Goal: Task Accomplishment & Management: Manage account settings

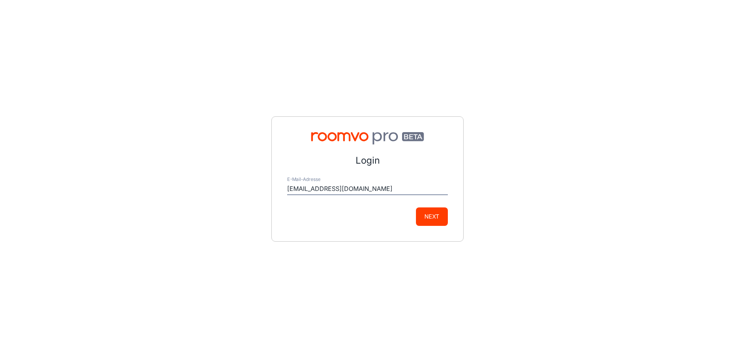
type input "[EMAIL_ADDRESS][DOMAIN_NAME]"
click at [416, 208] on button "Next" at bounding box center [432, 217] width 32 height 18
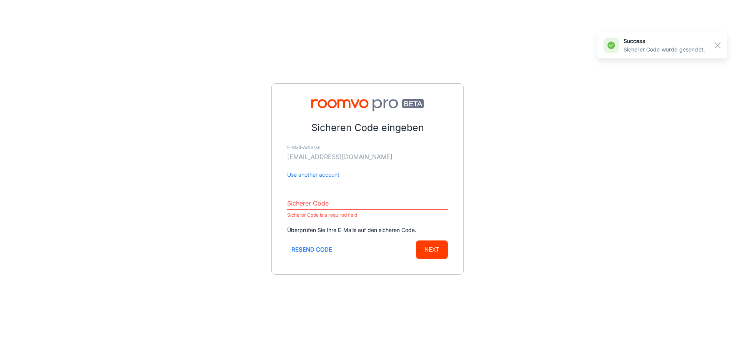
click at [320, 207] on input "Sicherer Code" at bounding box center [367, 204] width 161 height 12
paste input "258435"
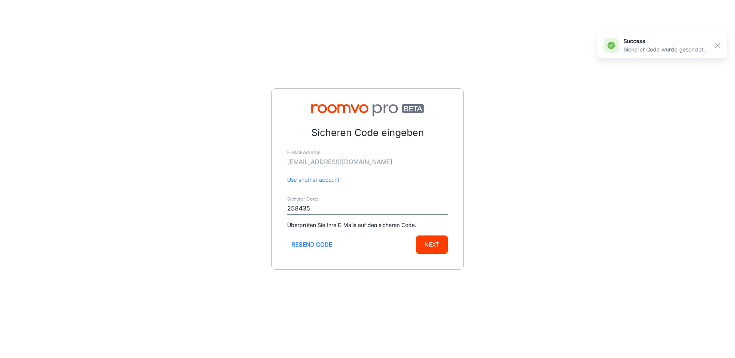
type input "258435"
click at [416, 236] on button "Next" at bounding box center [432, 245] width 32 height 18
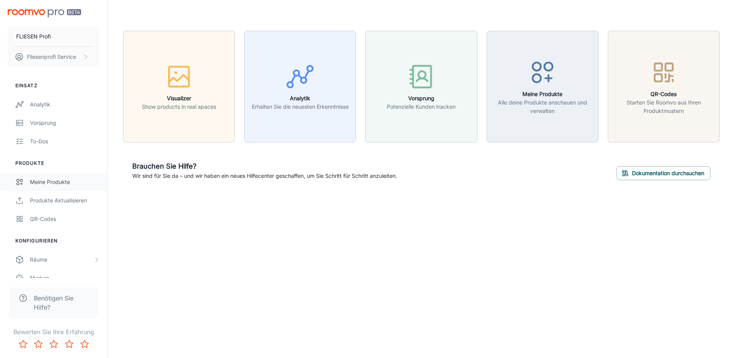
click at [58, 181] on div "Meine Produkte" at bounding box center [65, 182] width 70 height 8
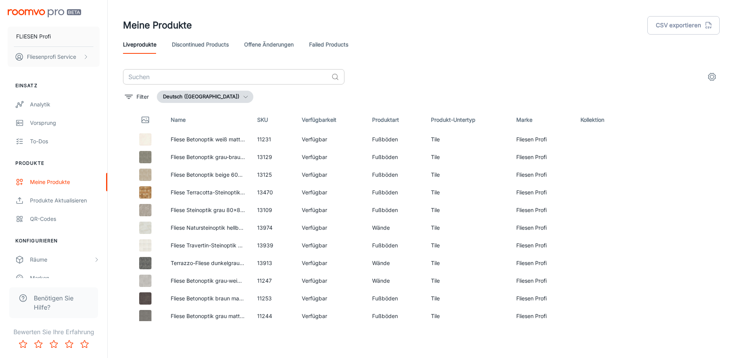
click at [223, 77] on input "text" at bounding box center [225, 76] width 205 height 15
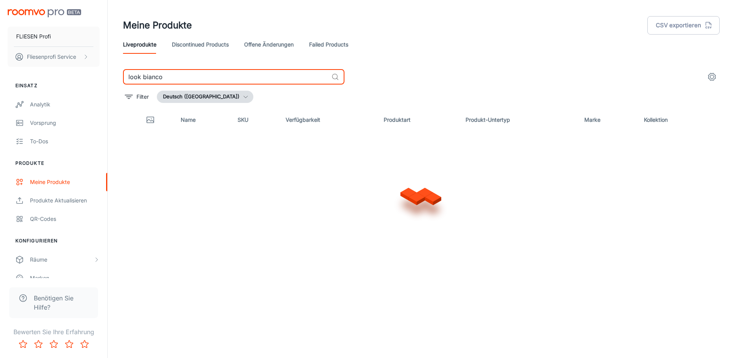
type input "look bianco"
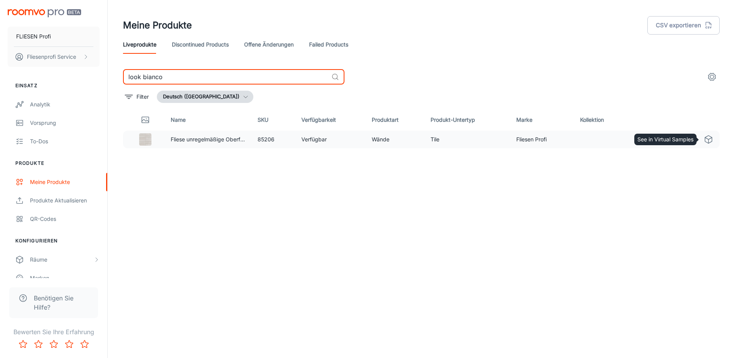
click at [709, 139] on icon "See in Virtual Samples" at bounding box center [708, 139] width 9 height 9
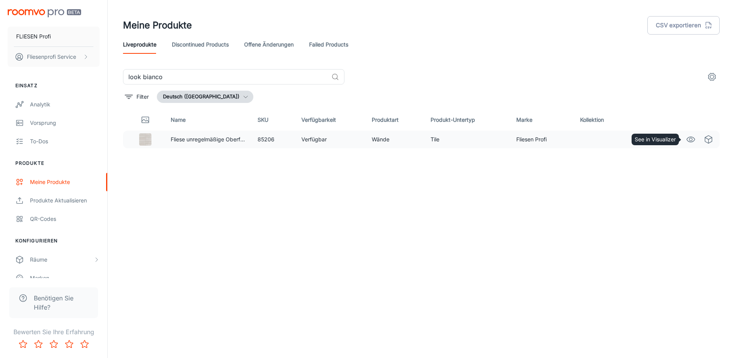
click at [692, 139] on icon "See in Visualizer" at bounding box center [690, 139] width 9 height 9
click at [201, 42] on link "Discontinued Products" at bounding box center [200, 44] width 57 height 18
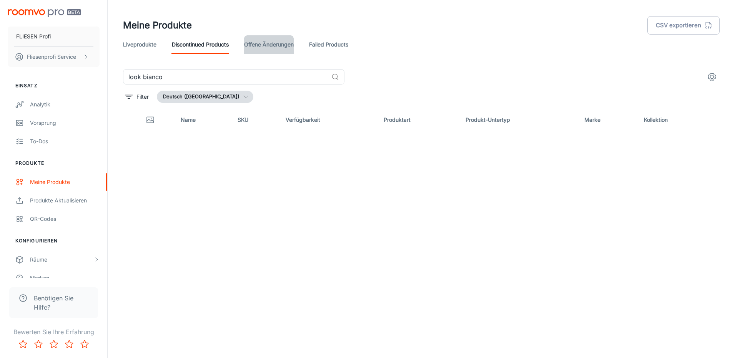
click at [256, 48] on link "offene Änderungen" at bounding box center [269, 44] width 50 height 18
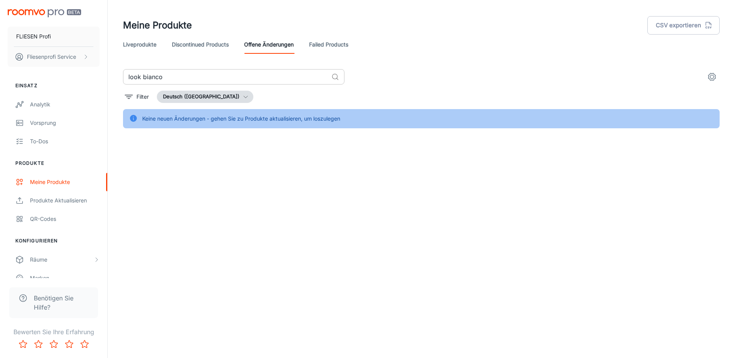
click at [201, 75] on input "look bianco" at bounding box center [225, 76] width 205 height 15
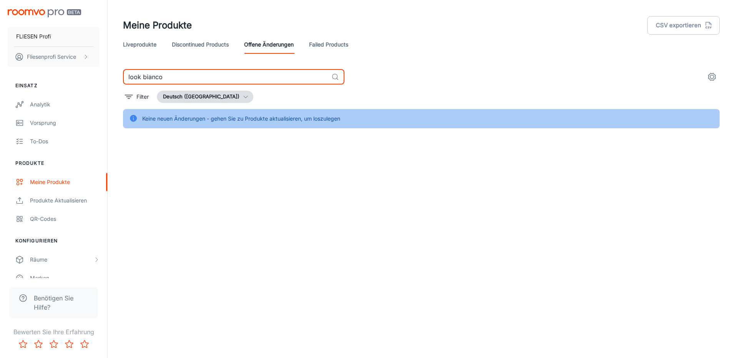
click at [326, 47] on link "Failed Products" at bounding box center [328, 44] width 39 height 18
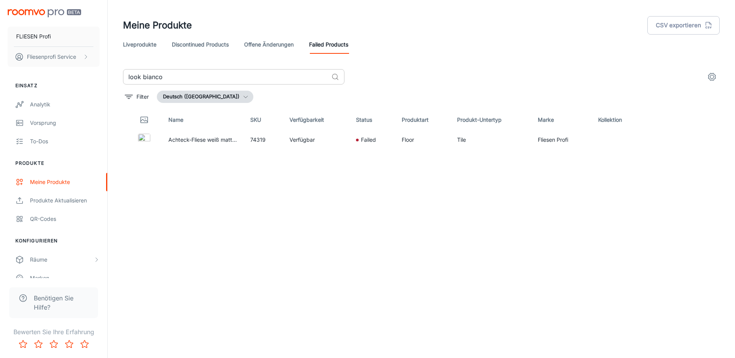
click at [180, 72] on input "look bianco" at bounding box center [225, 76] width 205 height 15
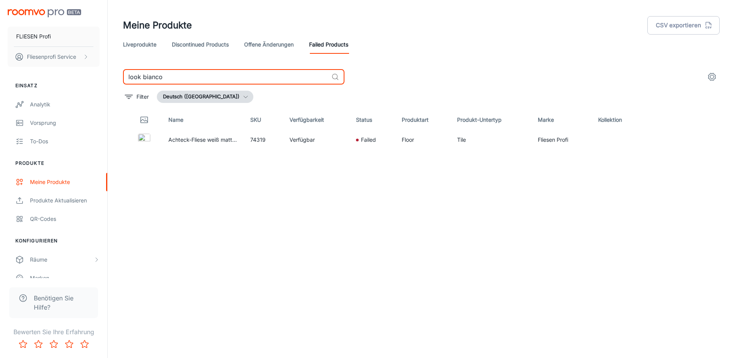
click at [136, 44] on link "Liveprodukte" at bounding box center [139, 44] width 33 height 18
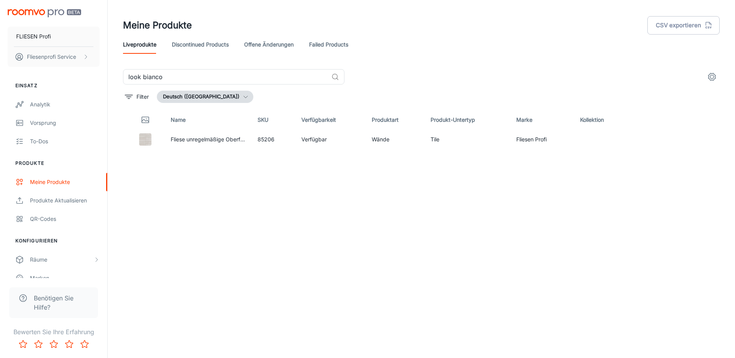
click at [198, 46] on link "Discontinued Products" at bounding box center [200, 44] width 57 height 18
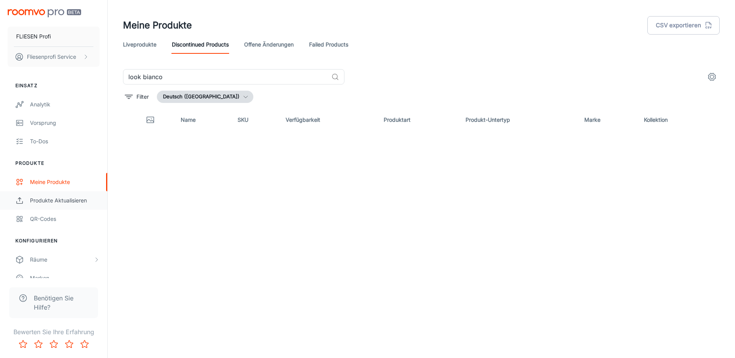
click at [62, 201] on div "Produkte aktualisieren" at bounding box center [65, 200] width 70 height 8
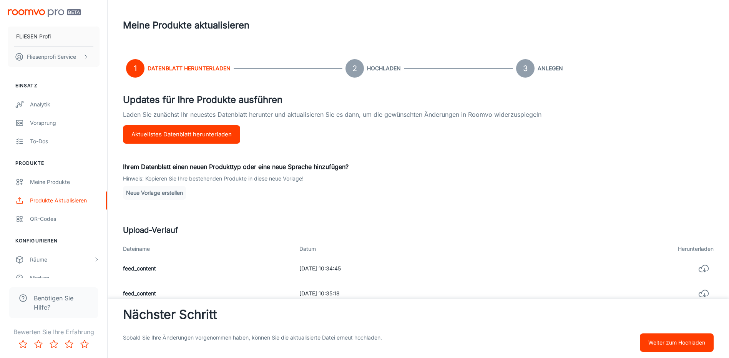
scroll to position [77, 0]
